Goal: Entertainment & Leisure: Consume media (video, audio)

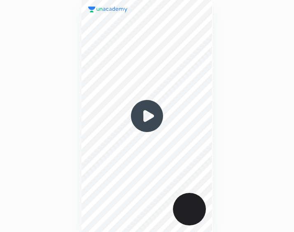
scroll to position [232, 162]
click at [148, 119] on img at bounding box center [147, 116] width 40 height 40
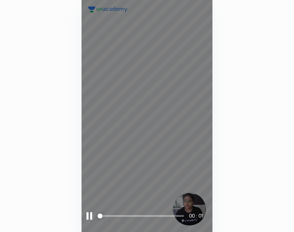
click at [121, 214] on span at bounding box center [141, 216] width 85 height 12
click at [142, 218] on span at bounding box center [141, 216] width 85 height 12
click at [161, 215] on span at bounding box center [141, 216] width 85 height 2
click at [176, 216] on span at bounding box center [141, 216] width 85 height 2
click at [180, 216] on span "styled slider" at bounding box center [177, 216] width 5 height 5
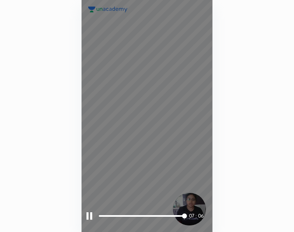
click at [91, 215] on div at bounding box center [89, 215] width 6 height 7
click at [91, 218] on div at bounding box center [89, 215] width 7 height 7
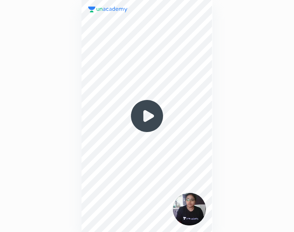
click at [148, 117] on img at bounding box center [147, 116] width 40 height 40
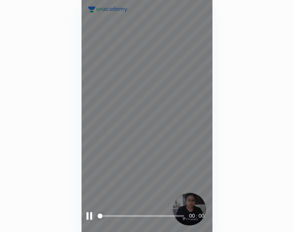
click at [111, 216] on span at bounding box center [141, 216] width 85 height 2
click at [127, 215] on span at bounding box center [141, 216] width 85 height 2
click at [149, 215] on span at bounding box center [141, 216] width 85 height 2
click at [143, 215] on span at bounding box center [125, 216] width 53 height 2
click at [138, 103] on div "05 : 31" at bounding box center [147, 116] width 131 height 232
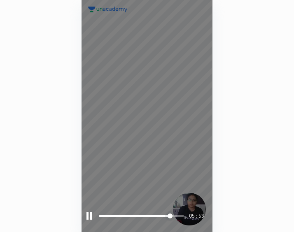
click at [89, 213] on div at bounding box center [89, 215] width 6 height 7
